Goal: Task Accomplishment & Management: Manage account settings

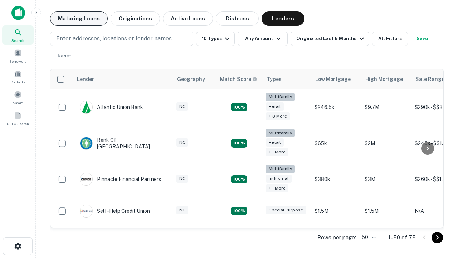
click at [79, 19] on button "Maturing Loans" at bounding box center [79, 18] width 58 height 14
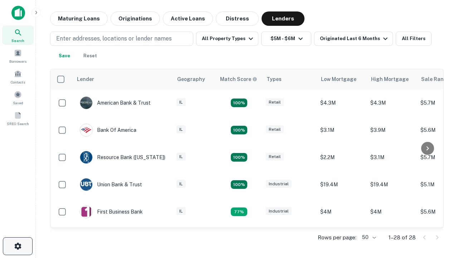
click at [18, 246] on icon "button" at bounding box center [18, 246] width 9 height 9
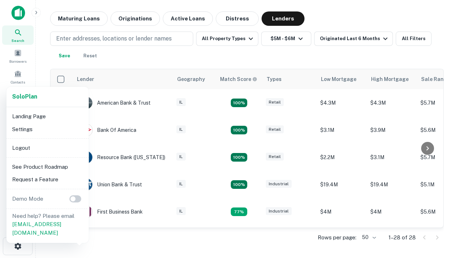
click at [47, 147] on li "Logout" at bounding box center [47, 147] width 77 height 13
